Goal: Task Accomplishment & Management: Complete application form

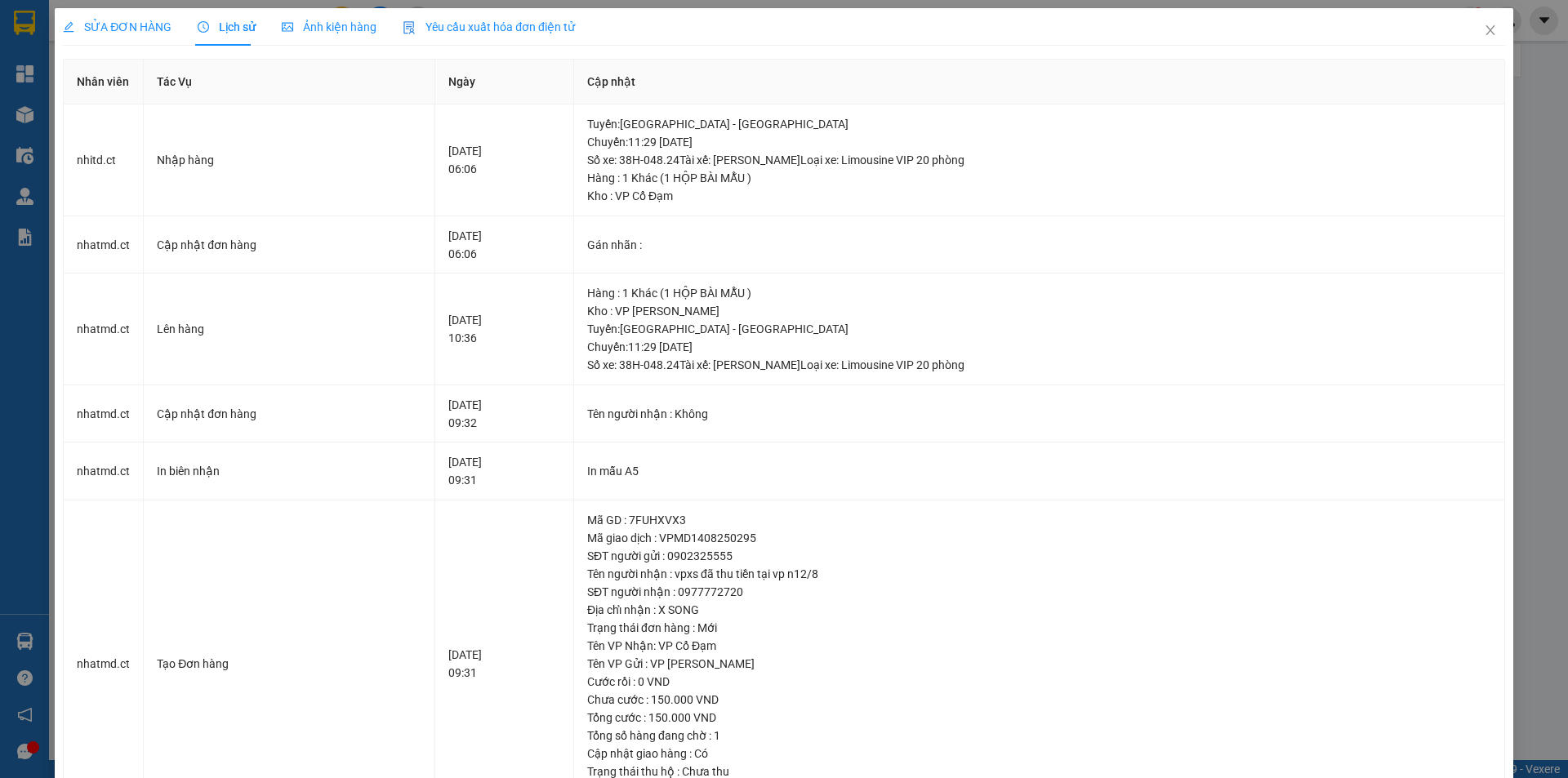
click at [1533, 60] on div "SỬA ĐƠN HÀNG Lịch sử Ảnh kiện hàng Yêu cầu xuất hóa đơn điện tử Total Paid Fee …" at bounding box center [784, 389] width 1568 height 778
click at [1484, 29] on icon "close" at bounding box center [1491, 30] width 13 height 13
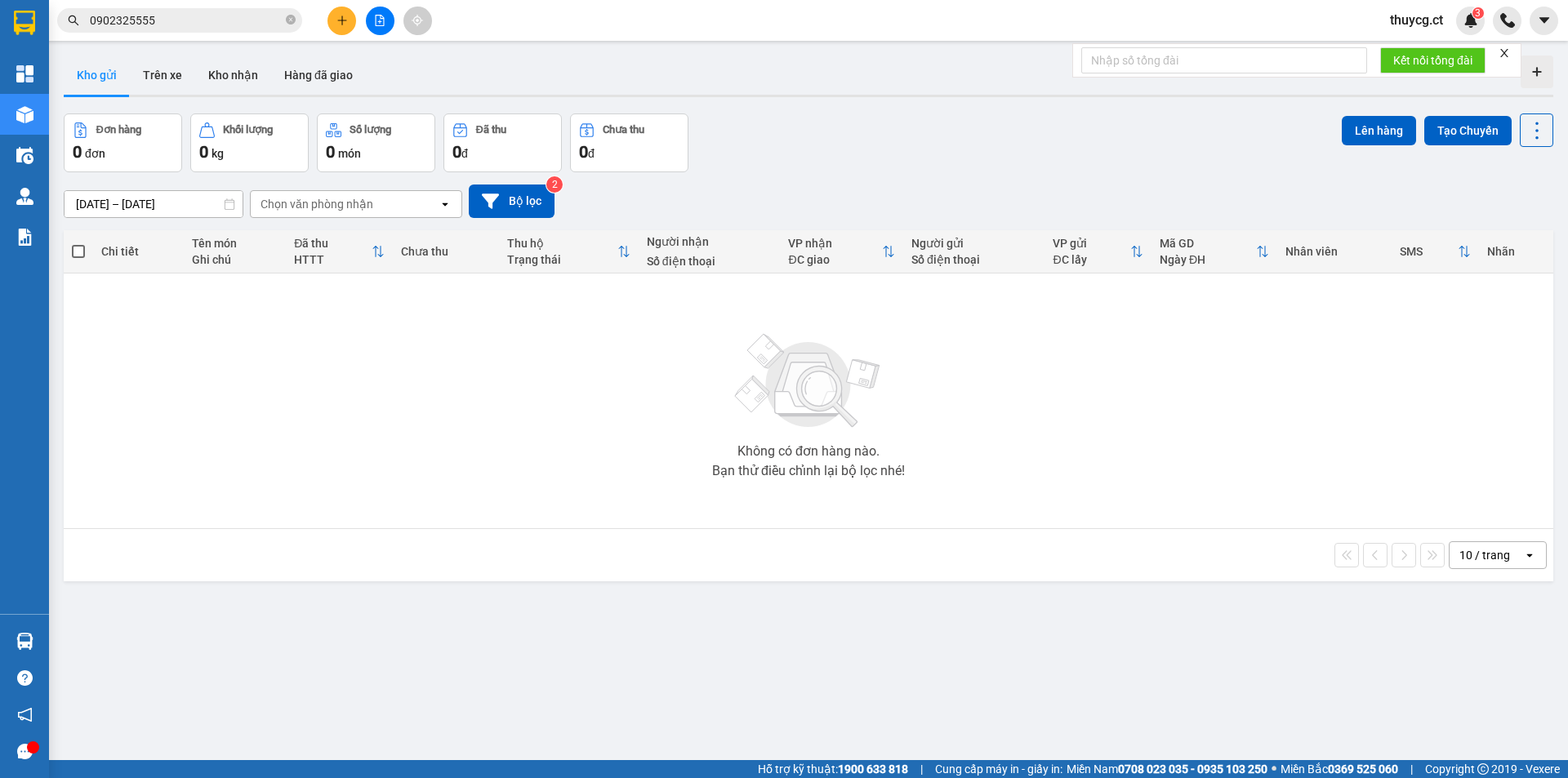
click at [340, 18] on icon "plus" at bounding box center [342, 20] width 12 height 12
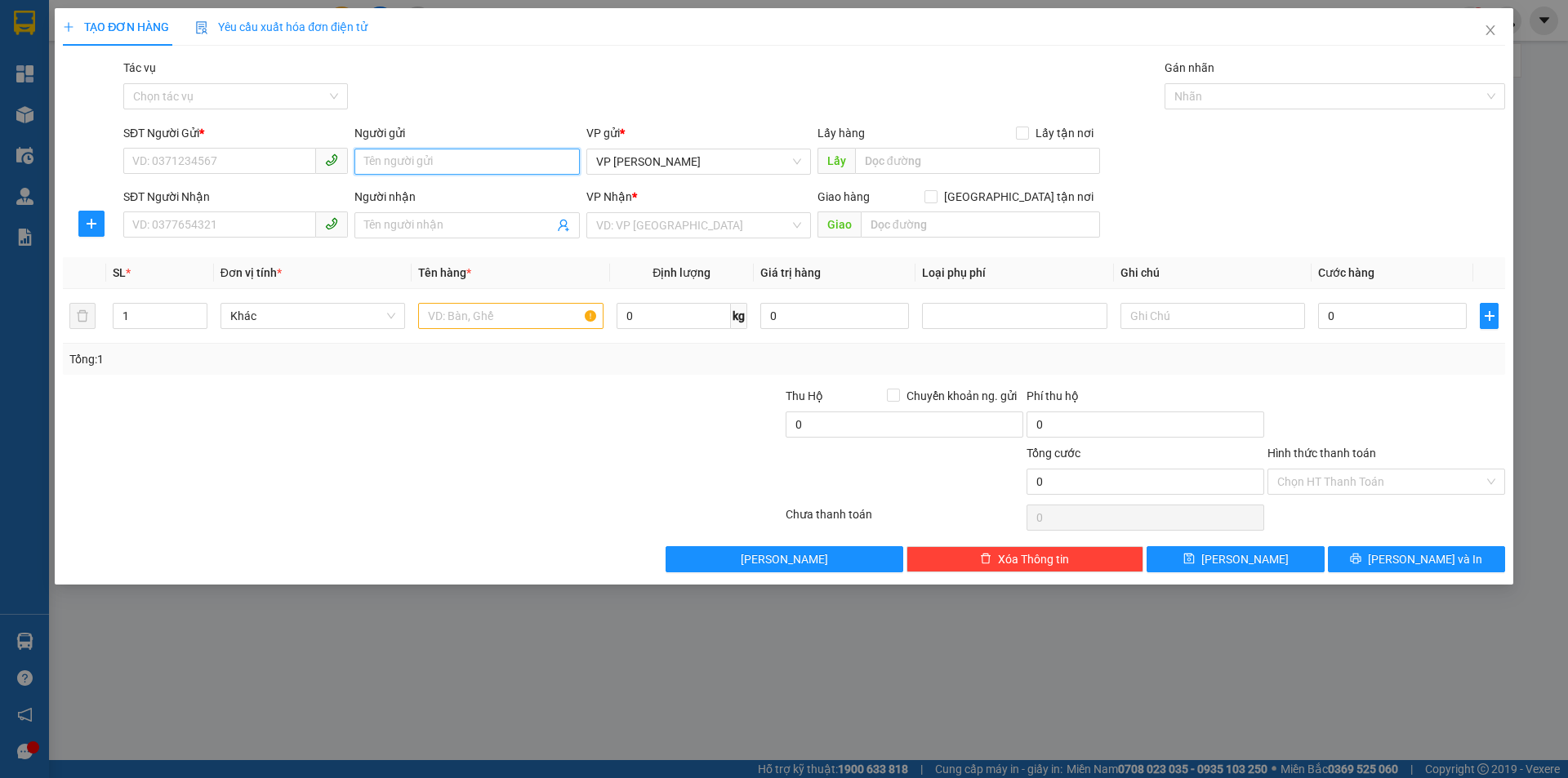
click at [397, 163] on input "Người gửi" at bounding box center [466, 162] width 225 height 26
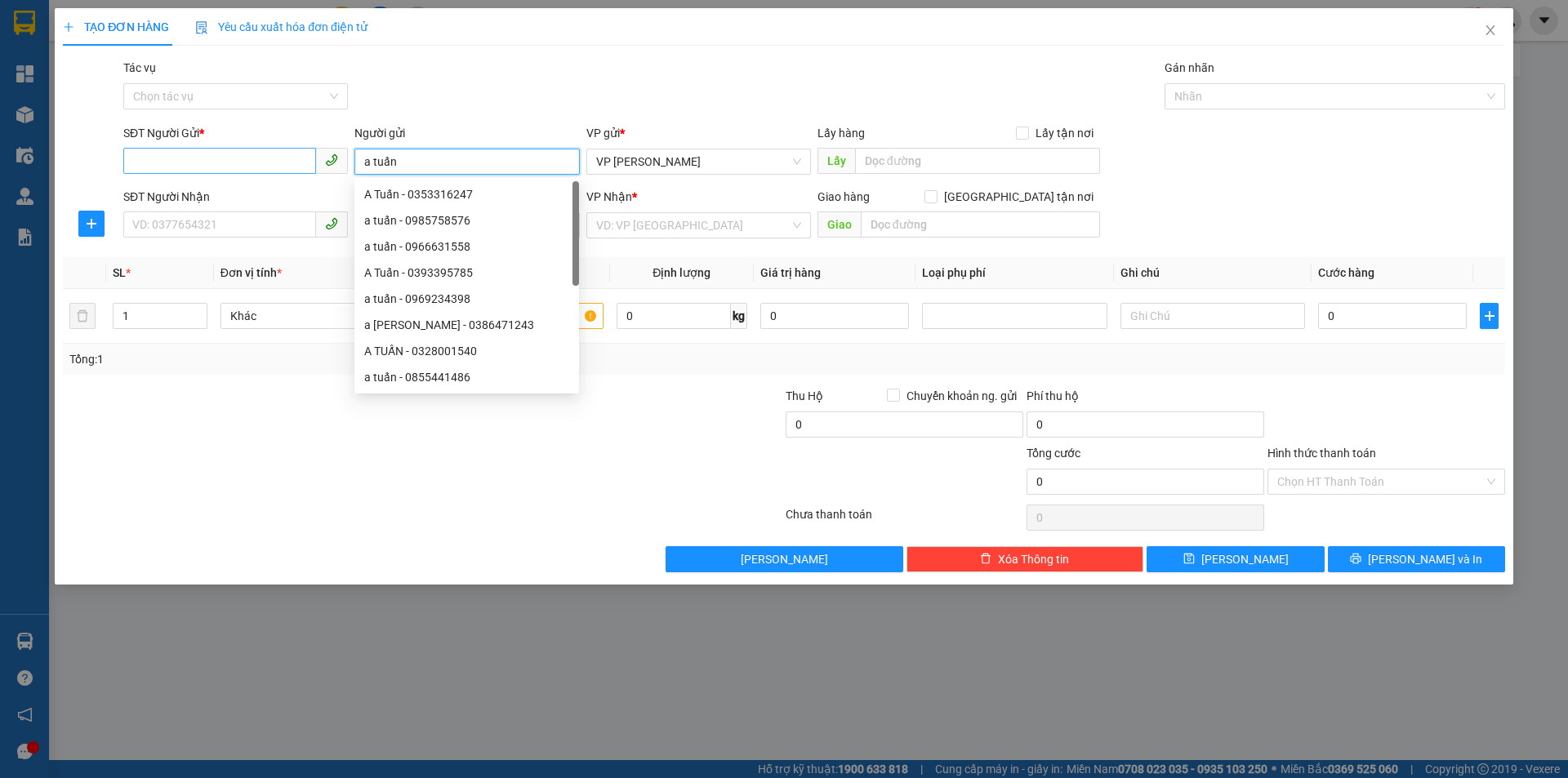
type input "a tuấn"
click at [233, 148] on input "SĐT Người Gửi *" at bounding box center [220, 161] width 193 height 26
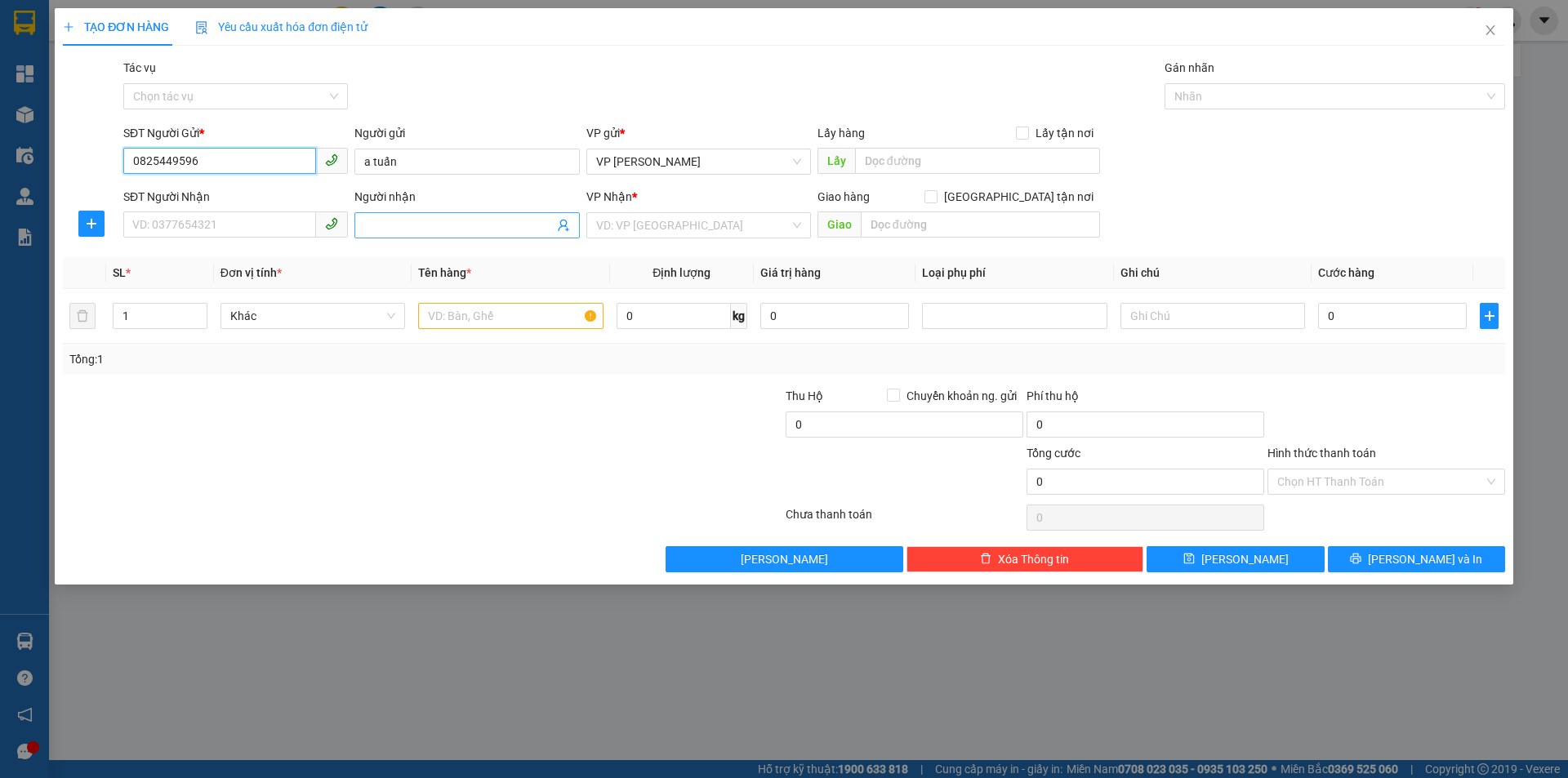
type input "0825449596"
click at [389, 232] on input "Người nhận" at bounding box center [459, 225] width 189 height 18
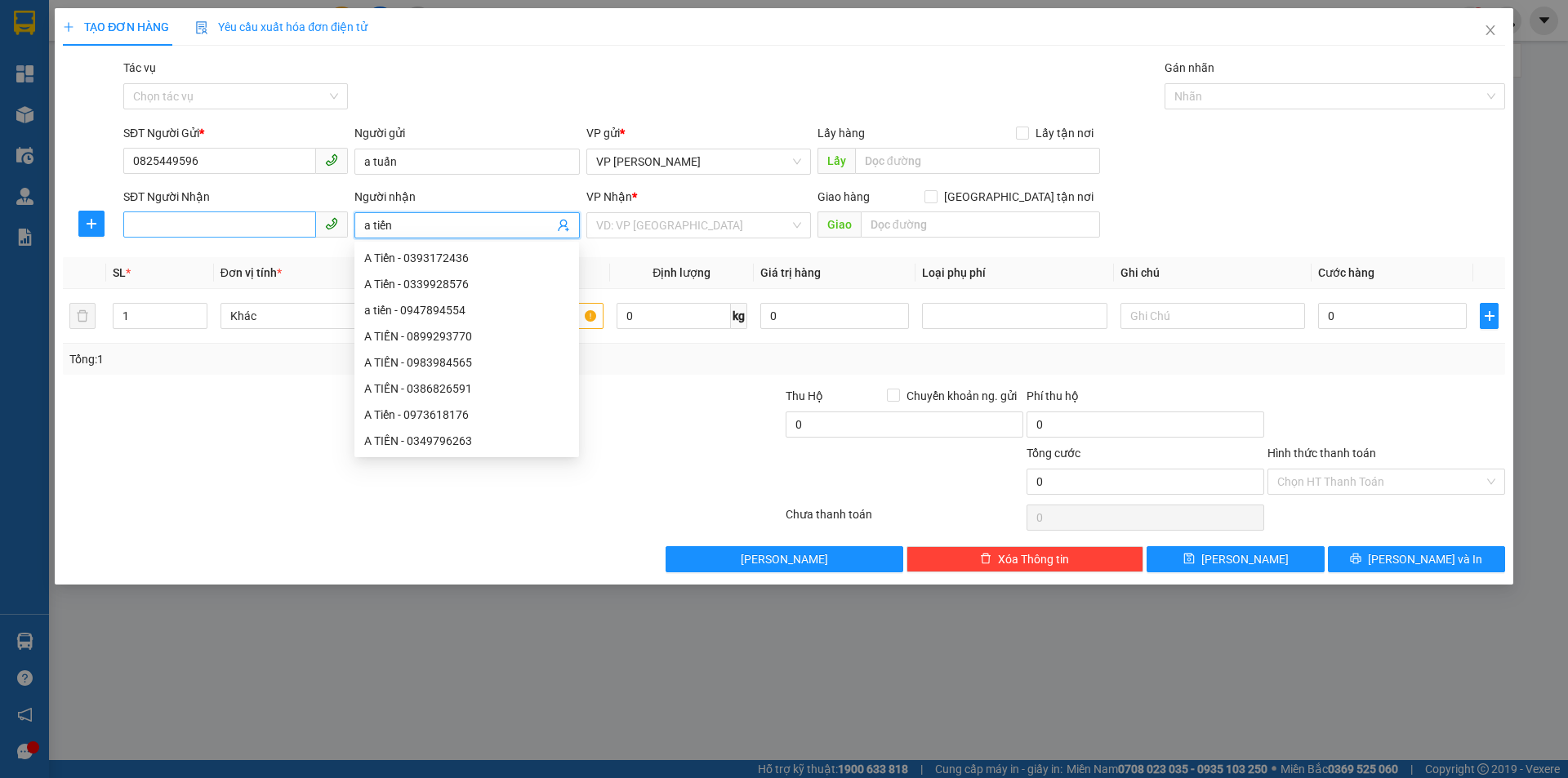
type input "a tiến"
click at [189, 227] on input "SĐT Người Nhận" at bounding box center [220, 224] width 193 height 26
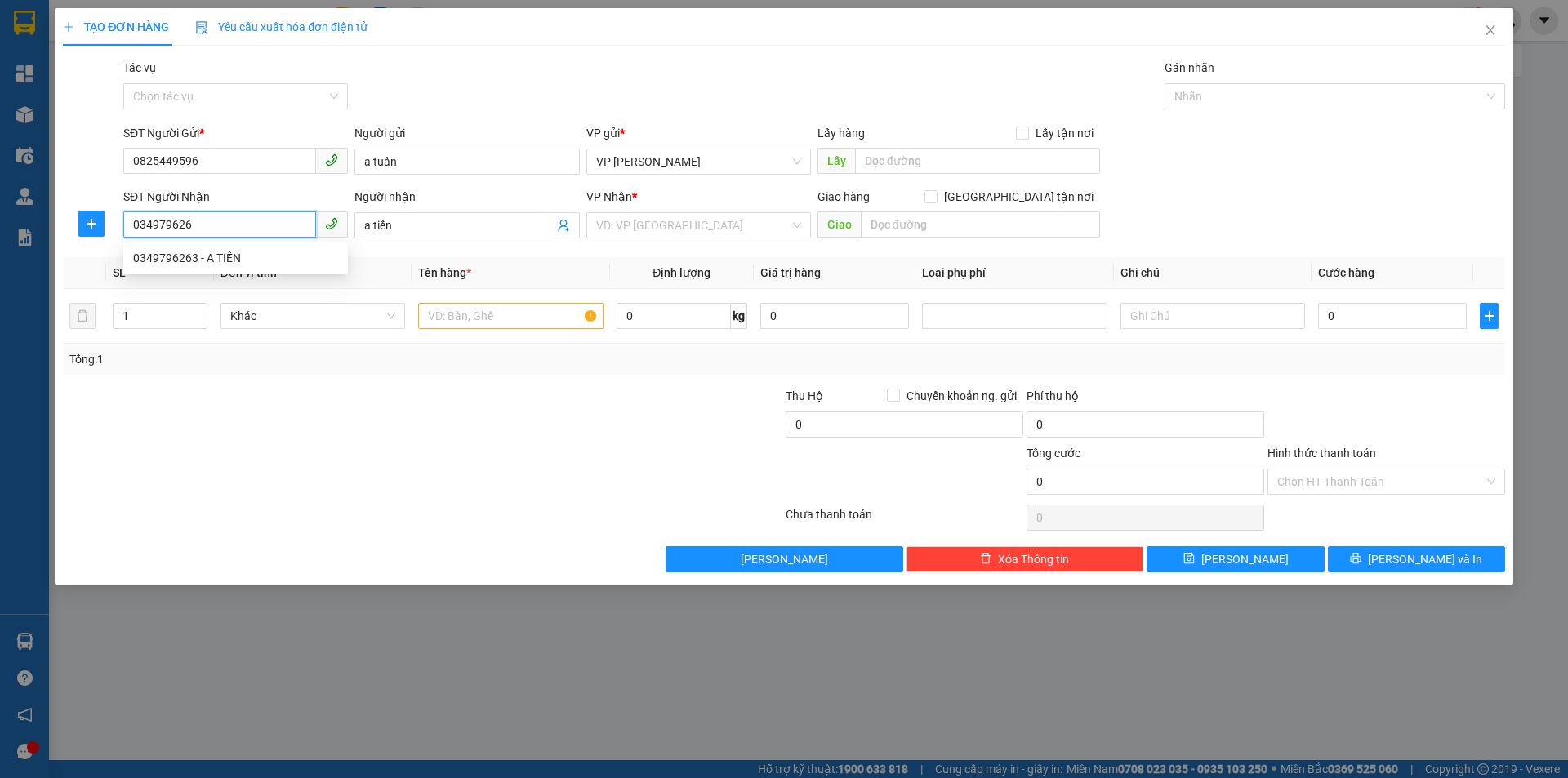
type input "0349796263"
click at [265, 257] on div "0349796263 - A TIẾN" at bounding box center [235, 258] width 205 height 18
type input "A TIẾN"
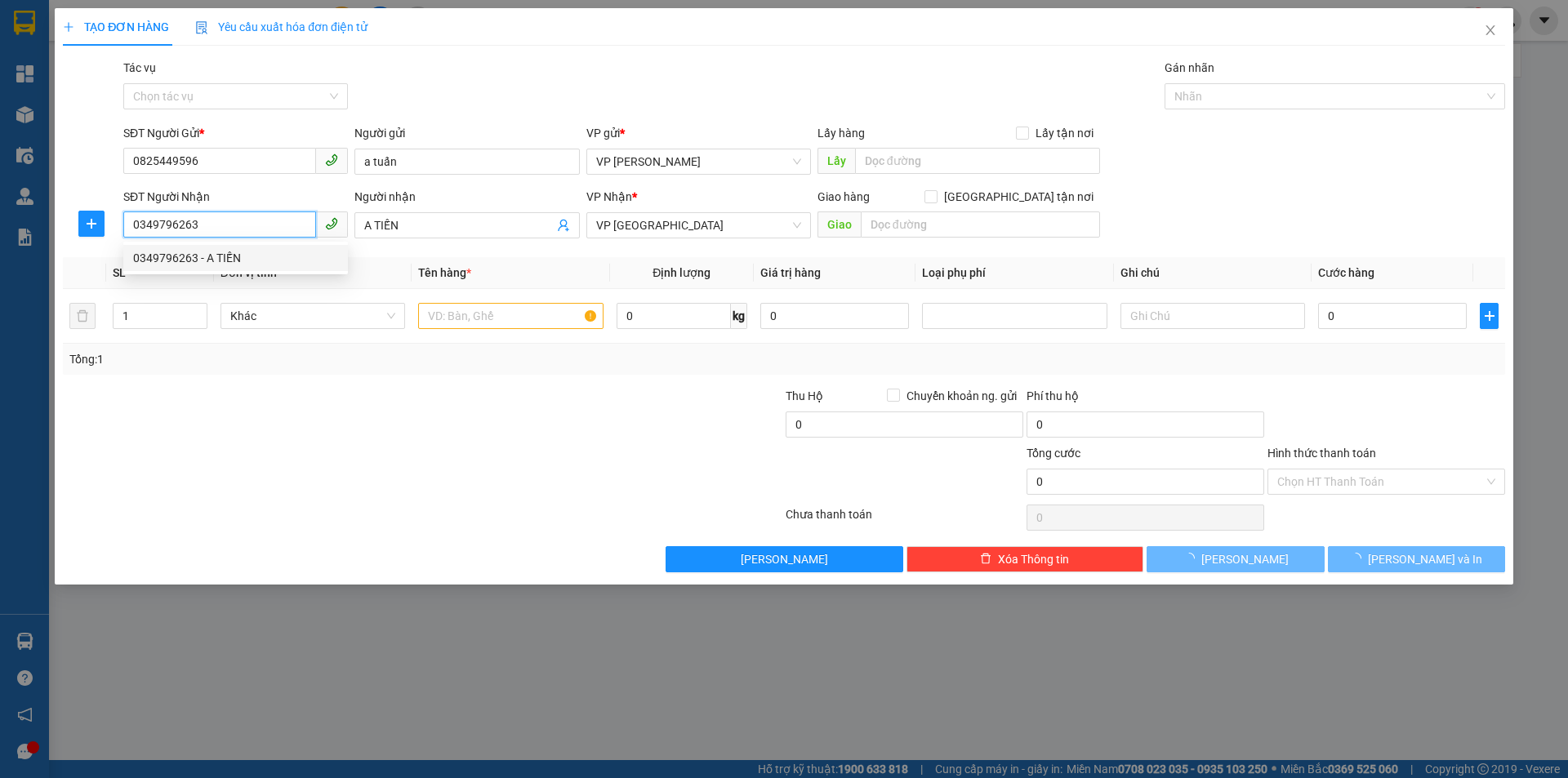
type input "30.000"
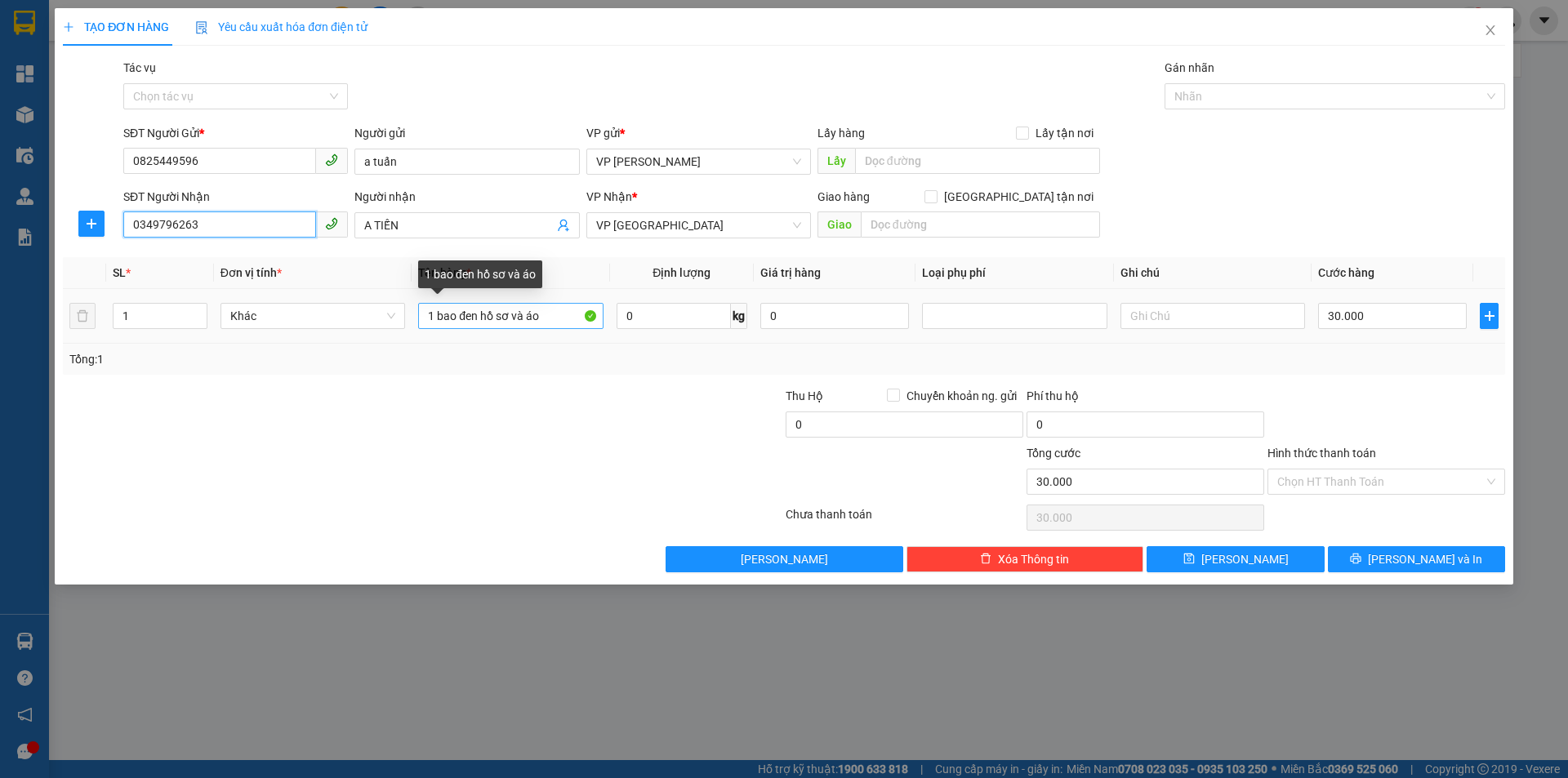
type input "0349796263"
drag, startPoint x: 510, startPoint y: 318, endPoint x: 600, endPoint y: 318, distance: 90.0
click at [600, 318] on input "1 bao đen hồ sơ và áo" at bounding box center [510, 315] width 185 height 26
type input "1 hồ sơ"
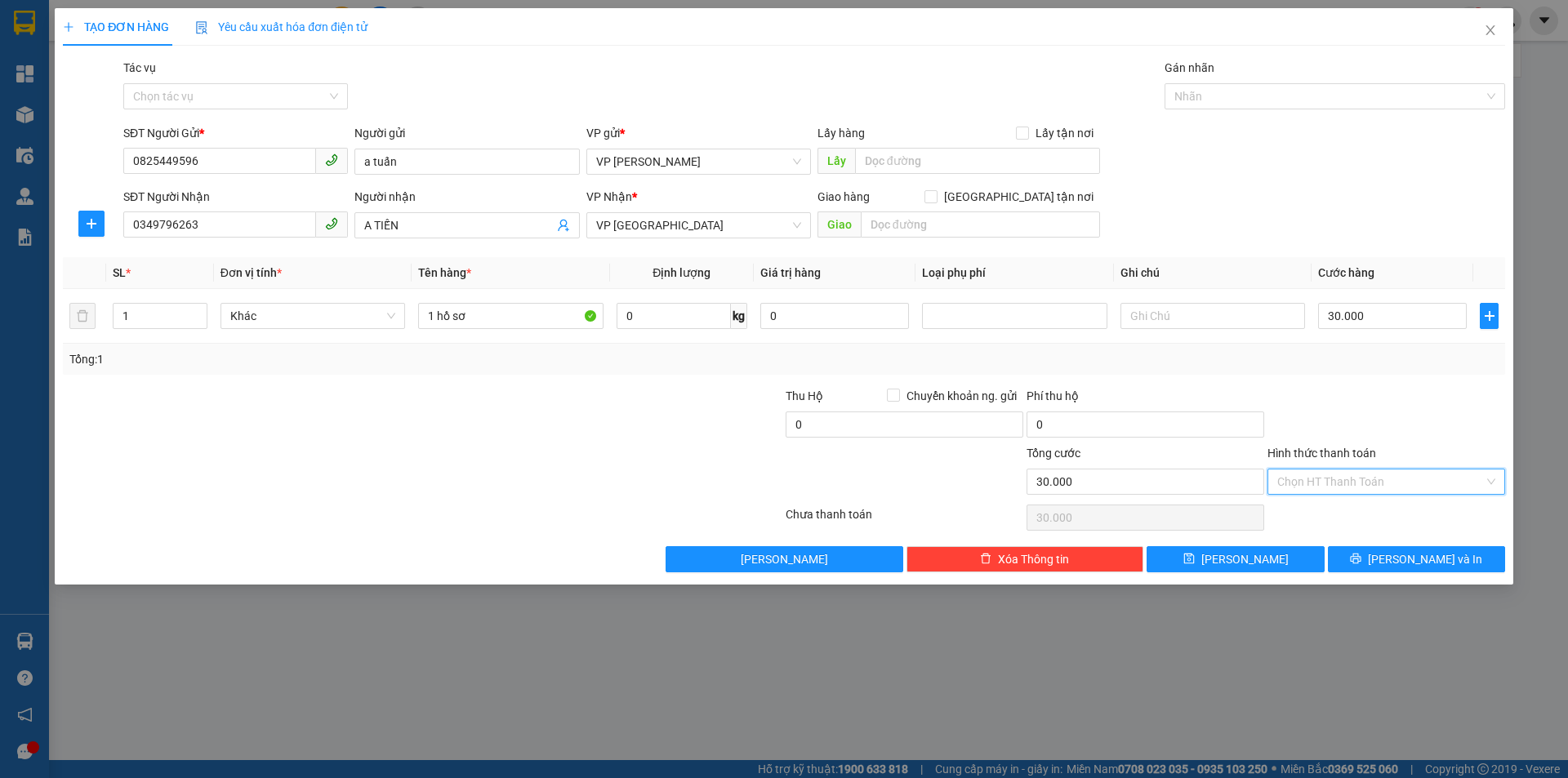
click at [1352, 481] on input "Hình thức thanh toán" at bounding box center [1380, 482] width 206 height 25
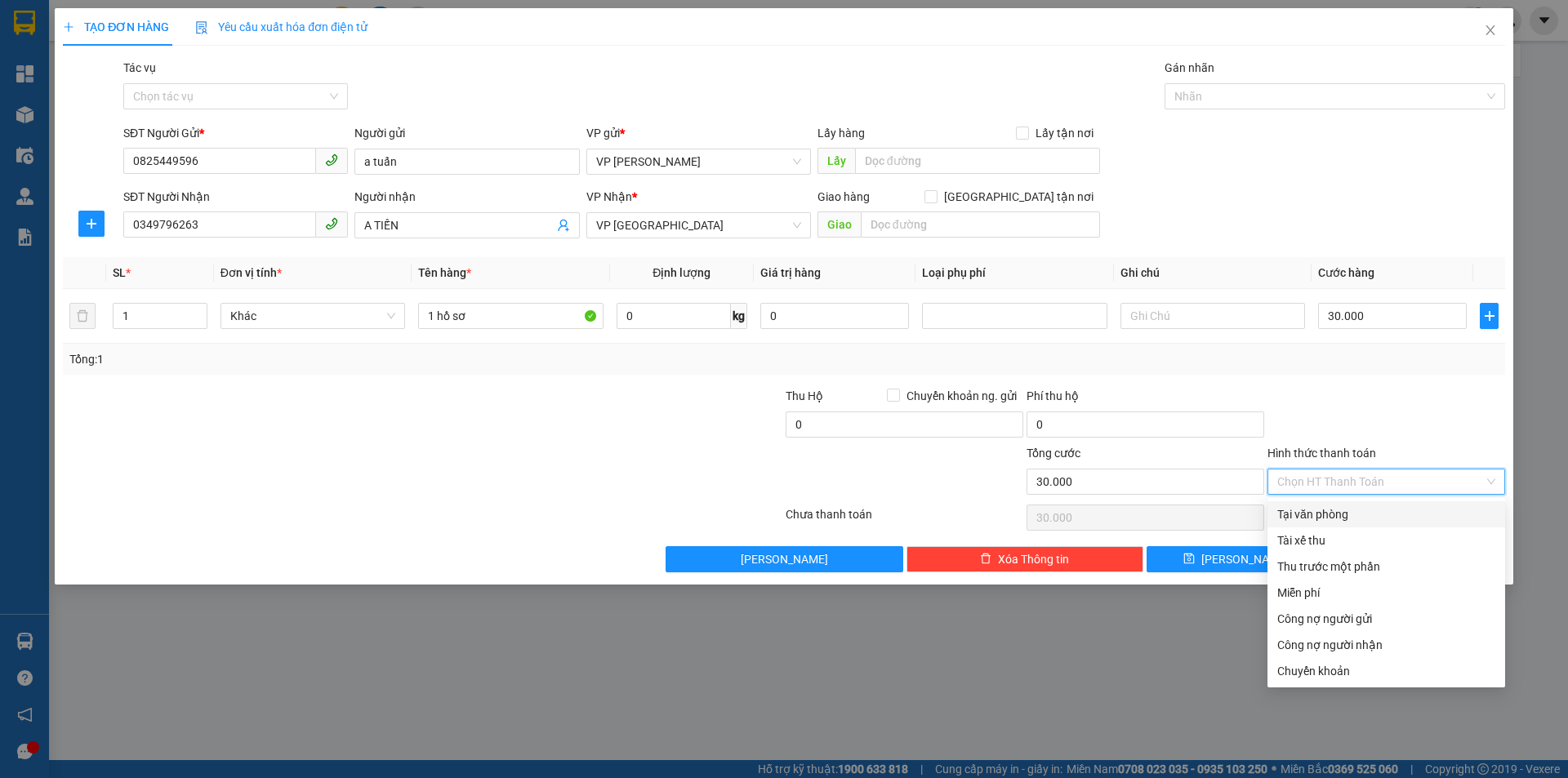
click at [1364, 511] on div "Tại văn phòng" at bounding box center [1386, 514] width 218 height 18
type input "0"
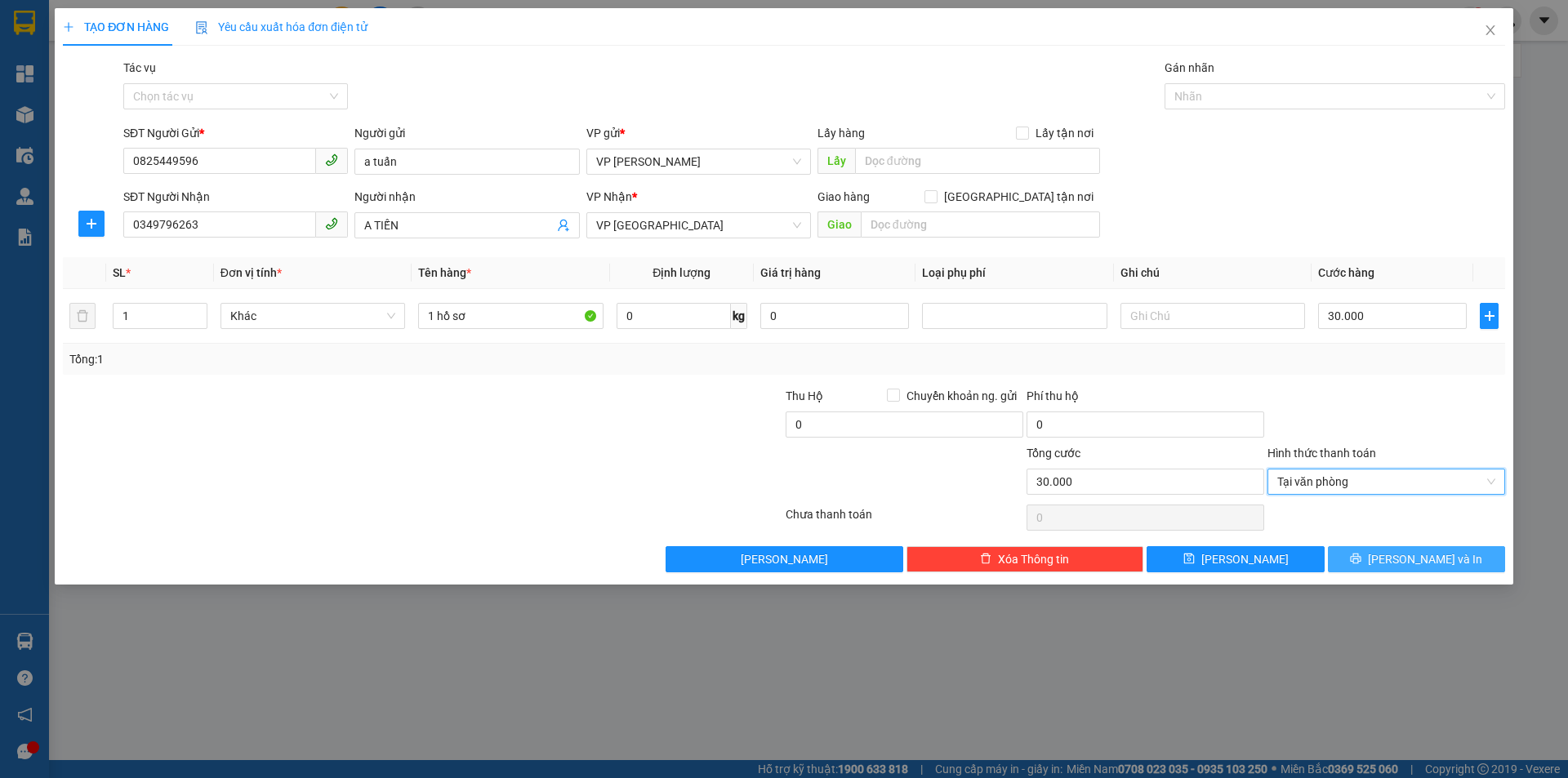
click at [1362, 557] on icon "printer" at bounding box center [1356, 559] width 11 height 11
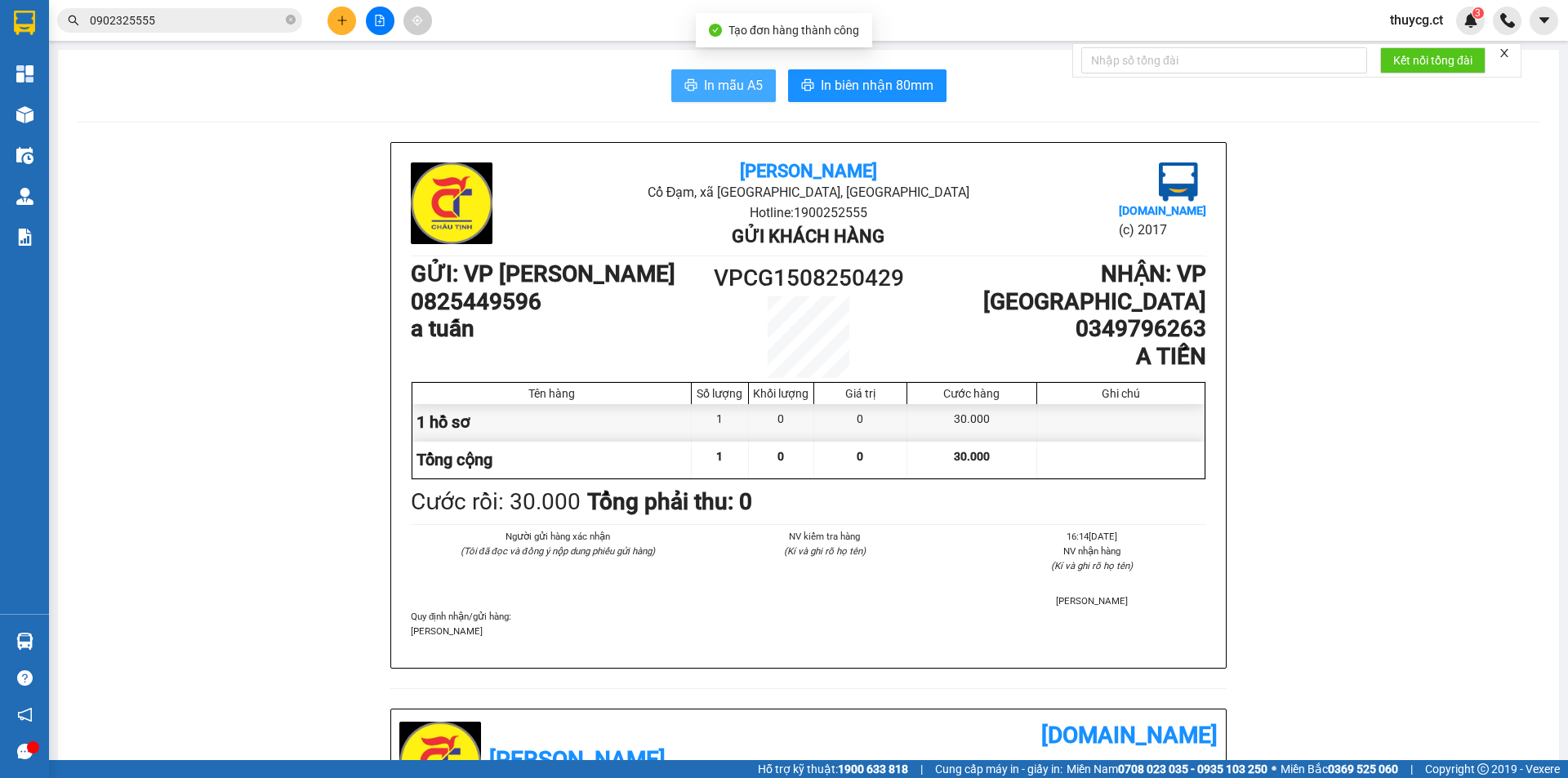
click at [740, 87] on span "In mẫu A5" at bounding box center [734, 85] width 59 height 20
click at [288, 20] on icon "close-circle" at bounding box center [290, 19] width 10 height 10
click at [277, 17] on input "text" at bounding box center [186, 21] width 193 height 18
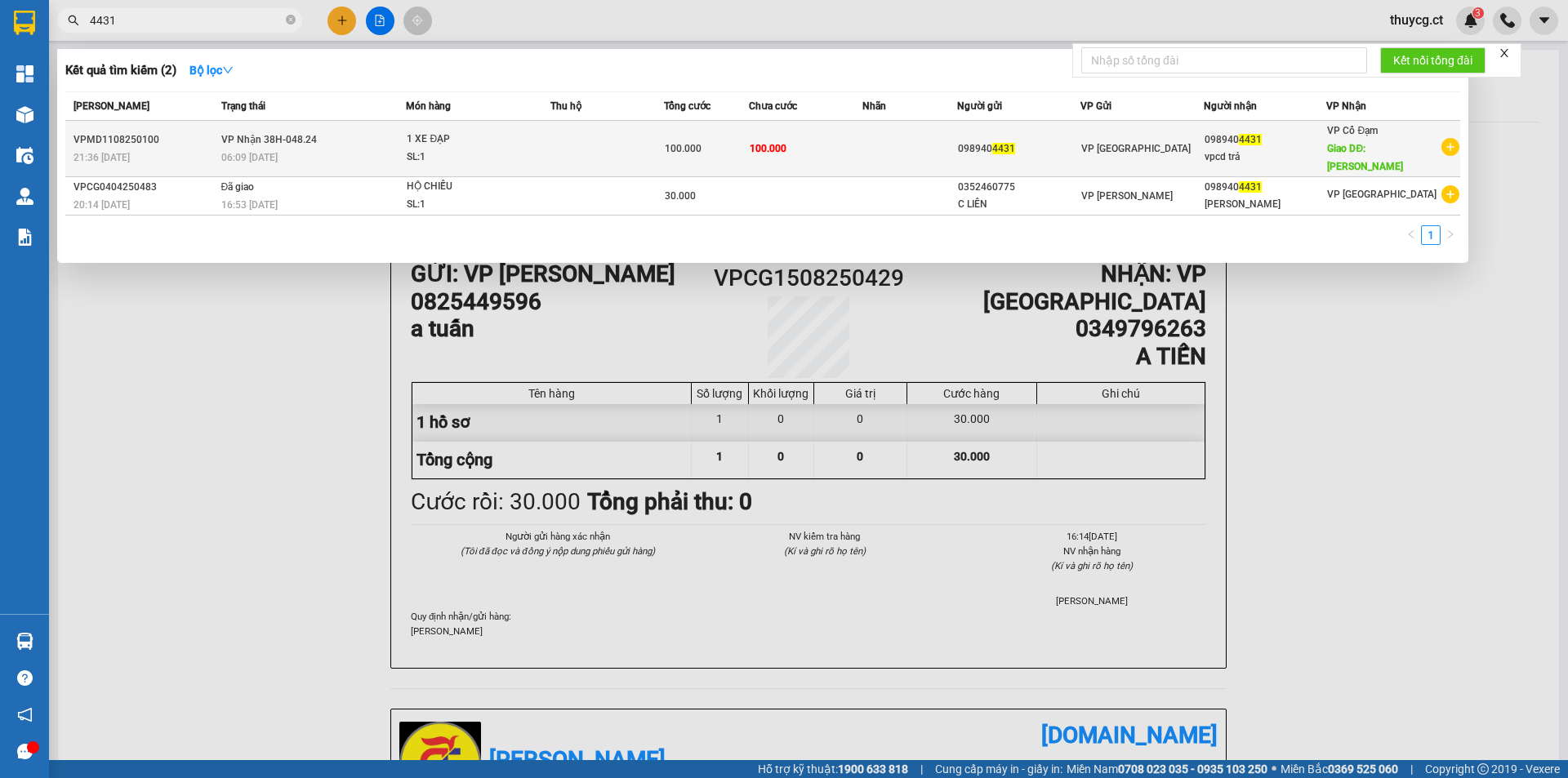
type input "4431"
click at [527, 139] on div "1 XE ĐẠP" at bounding box center [467, 140] width 123 height 18
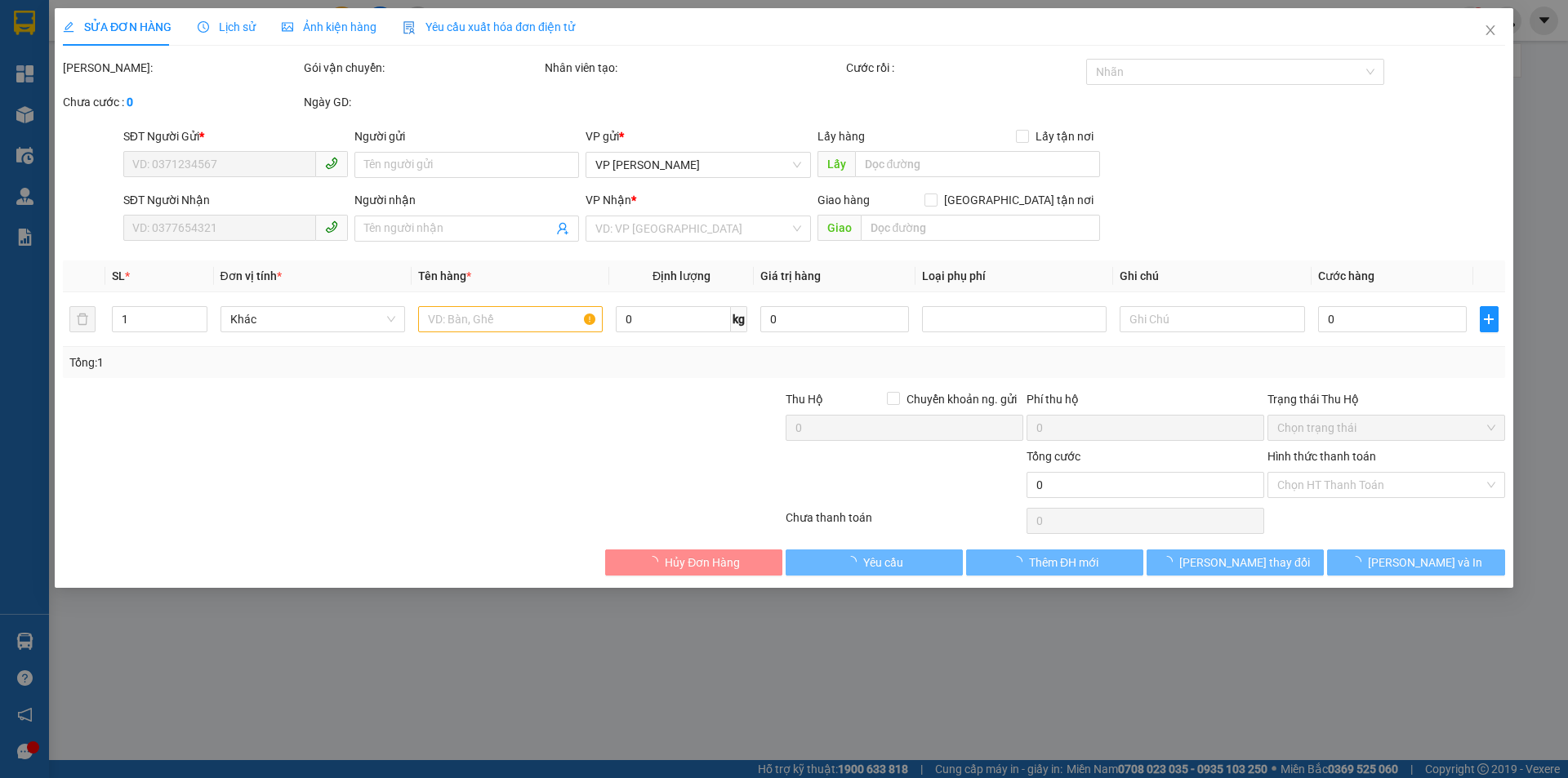
type input "0989404431"
type input "vpcd trả"
type input "[PERSON_NAME]"
type input "100.000"
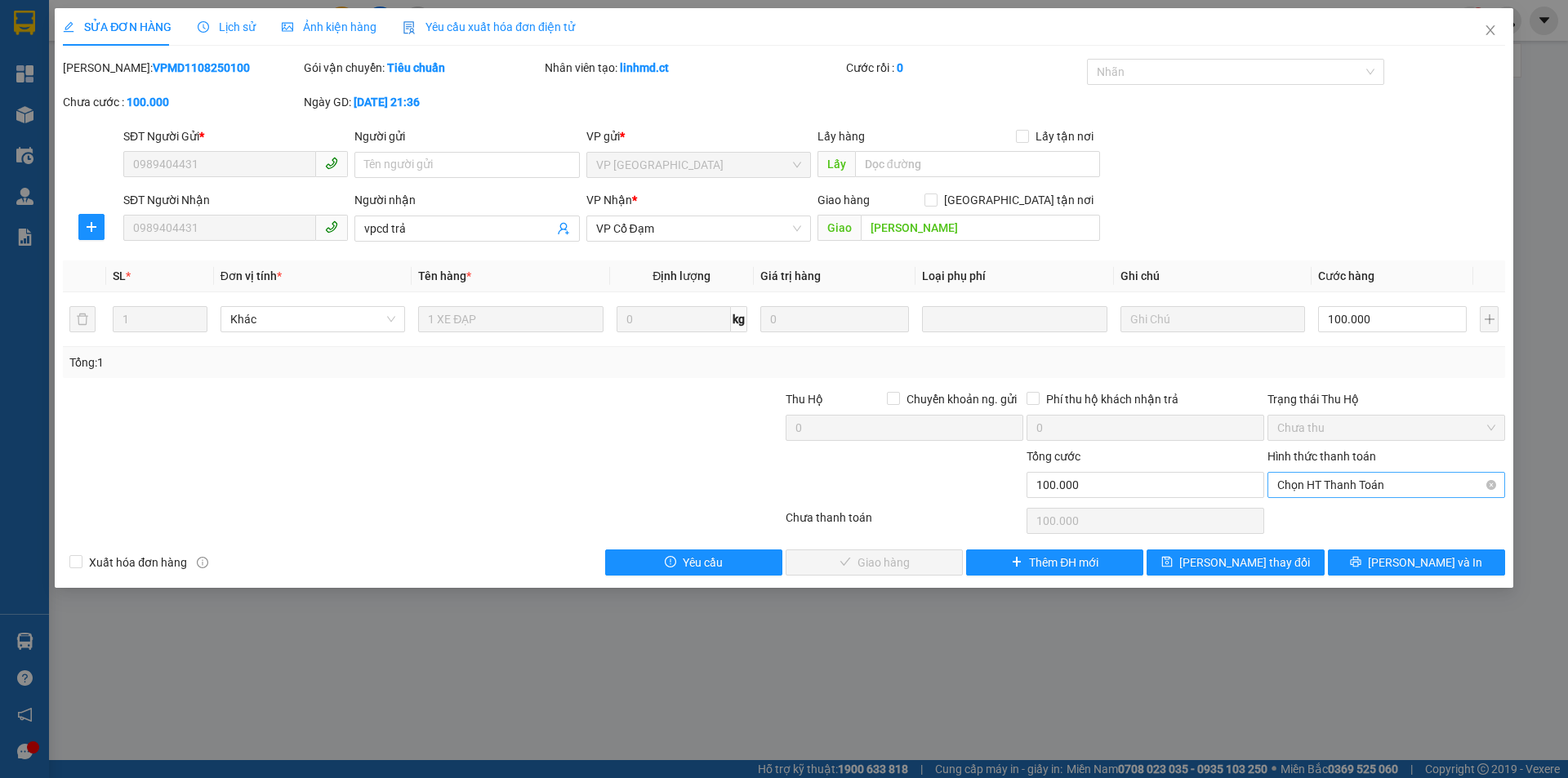
click at [1408, 483] on span "Chọn HT Thanh Toán" at bounding box center [1386, 484] width 218 height 25
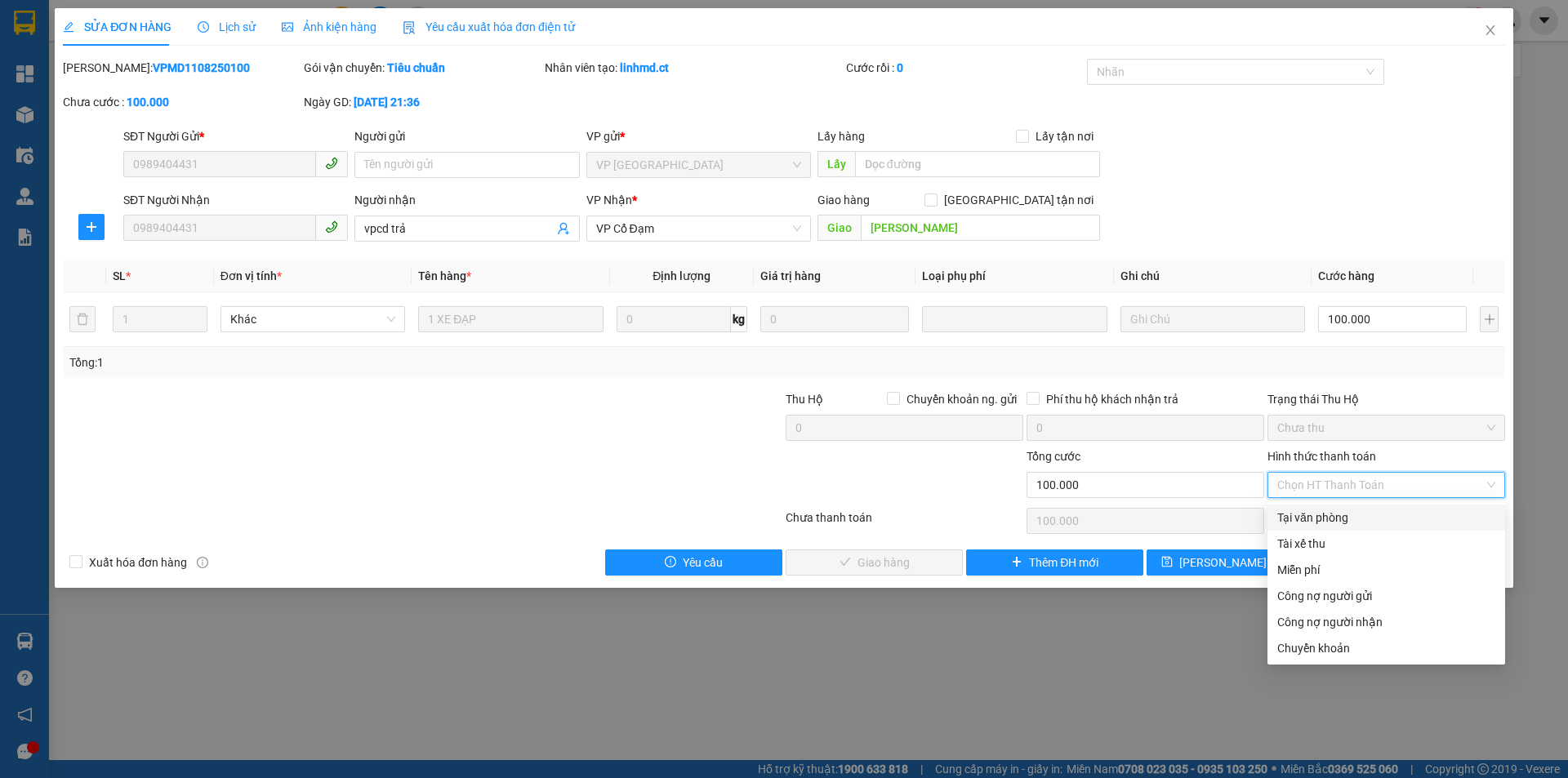
click at [1403, 517] on div "Tại văn phòng" at bounding box center [1386, 518] width 218 height 18
type input "0"
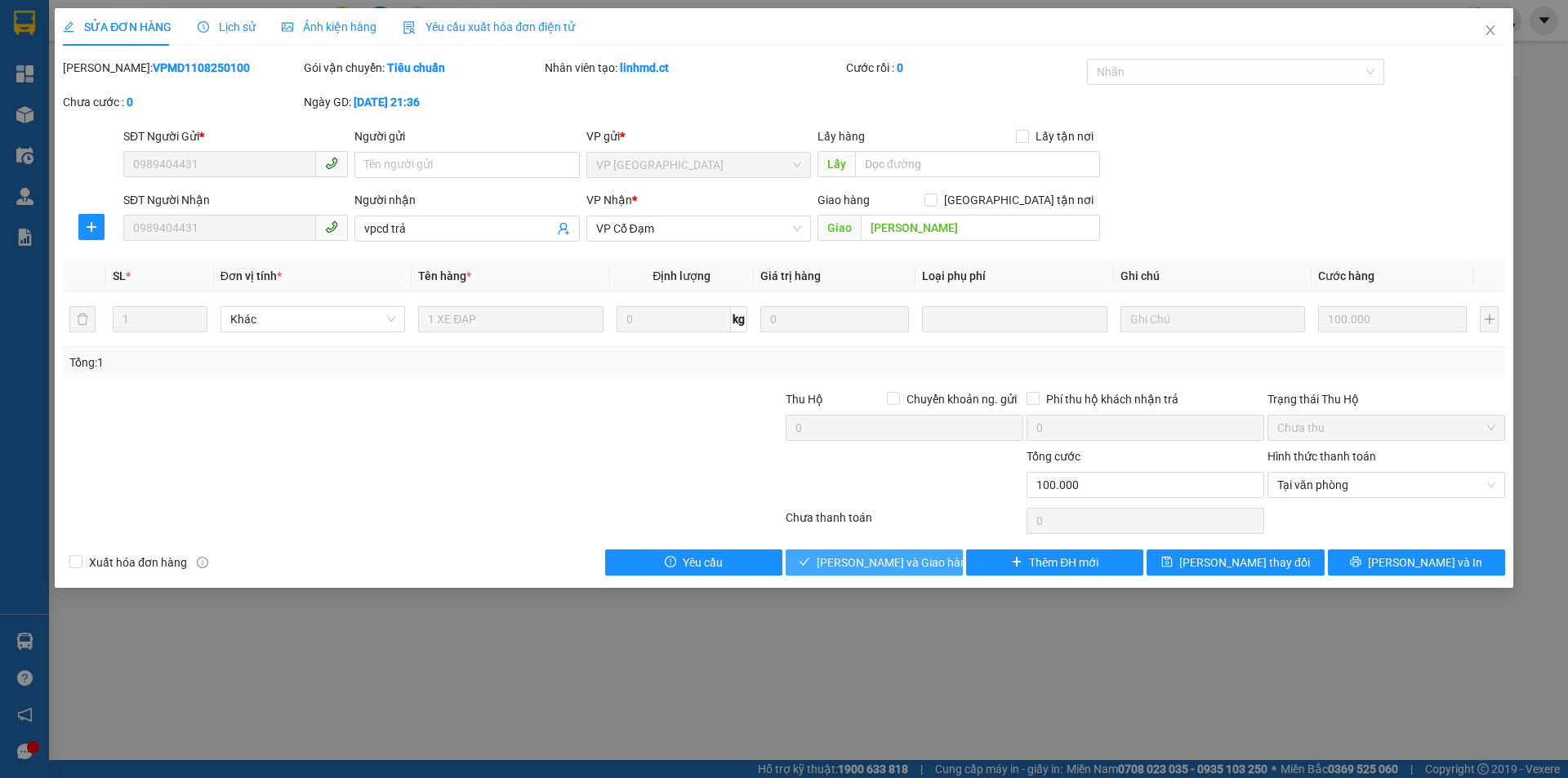
click at [884, 557] on span "[PERSON_NAME] và Giao hàng" at bounding box center [895, 563] width 157 height 18
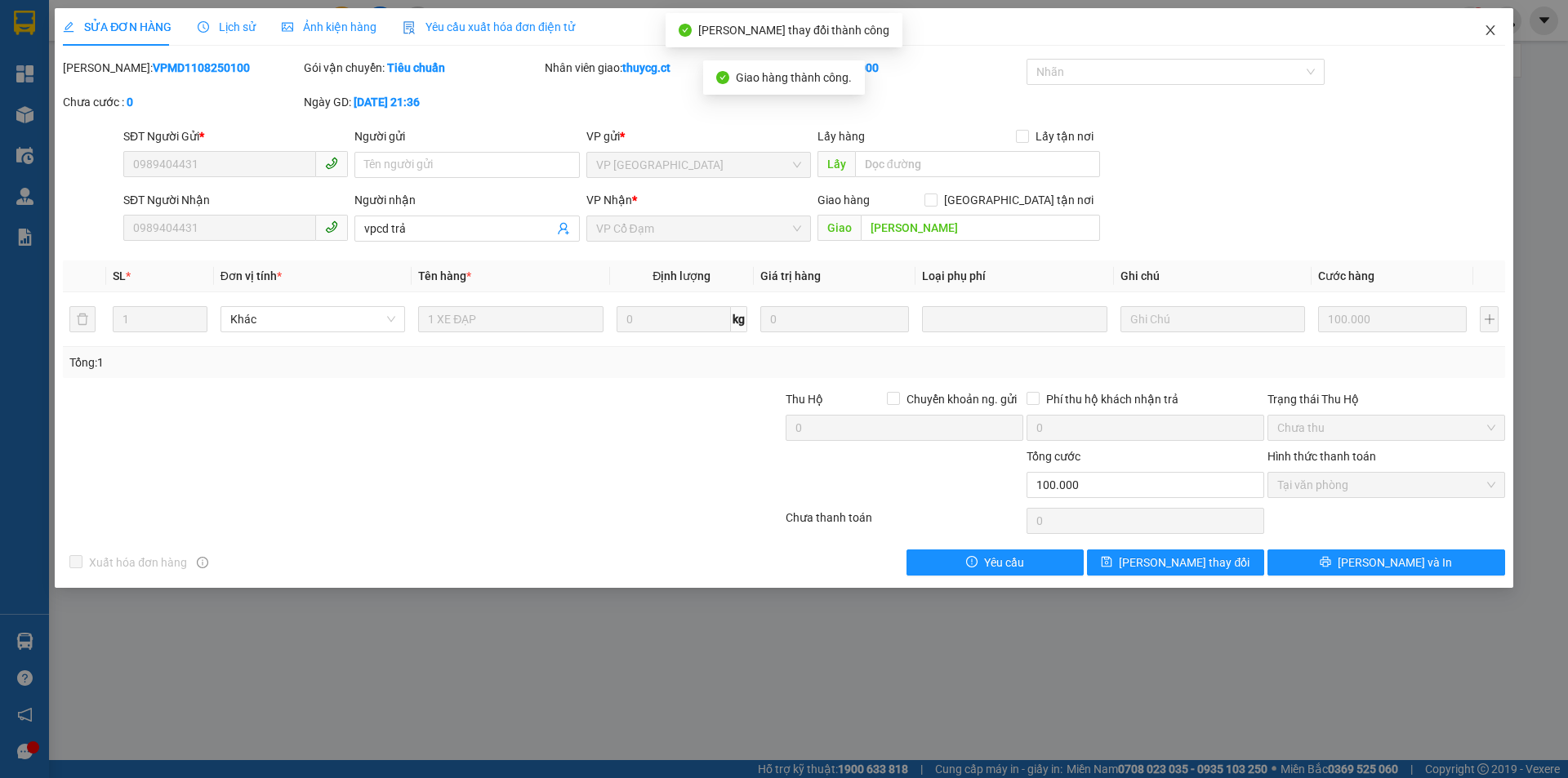
click at [1484, 28] on icon "close" at bounding box center [1491, 30] width 13 height 13
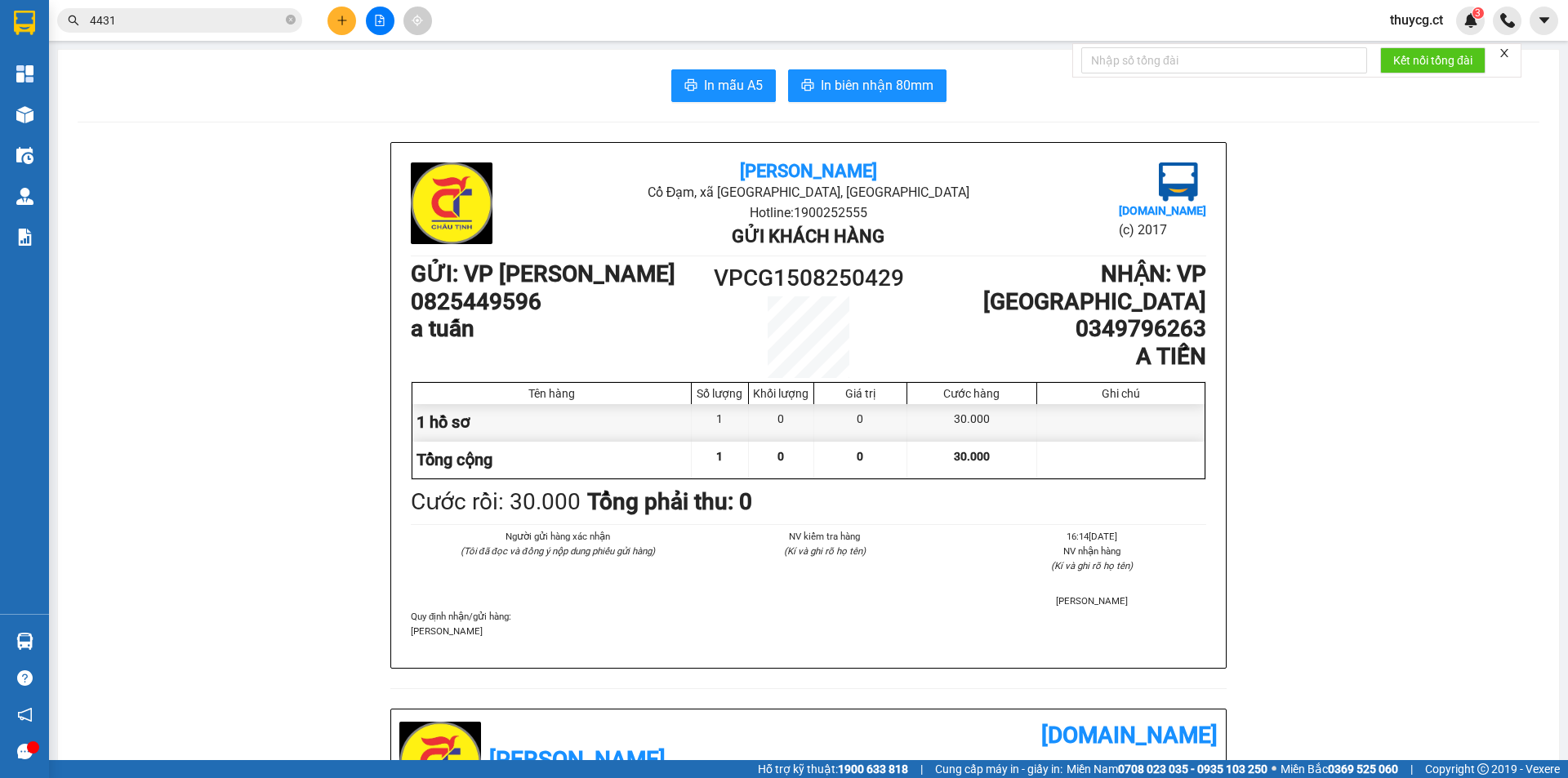
click at [152, 19] on input "4431" at bounding box center [186, 21] width 193 height 18
